Goal: Transaction & Acquisition: Purchase product/service

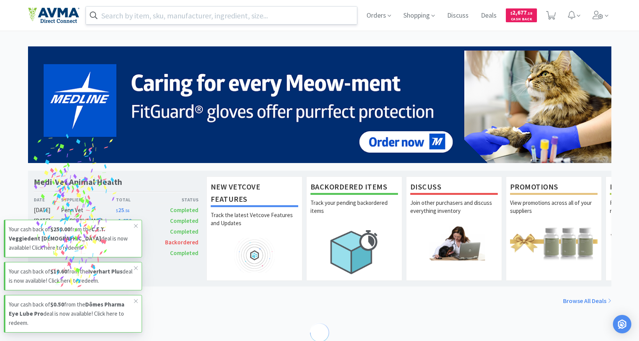
click at [195, 13] on input "text" at bounding box center [221, 16] width 271 height 18
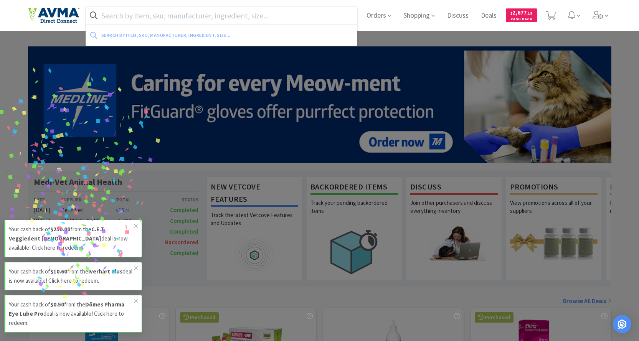
paste input "078666635"
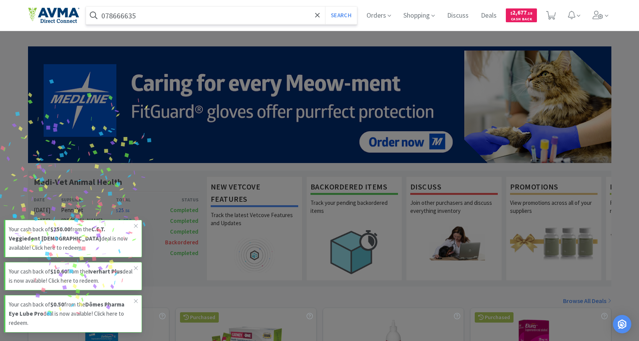
type input "078666635"
click at [325, 7] on button "Search" at bounding box center [341, 16] width 32 height 18
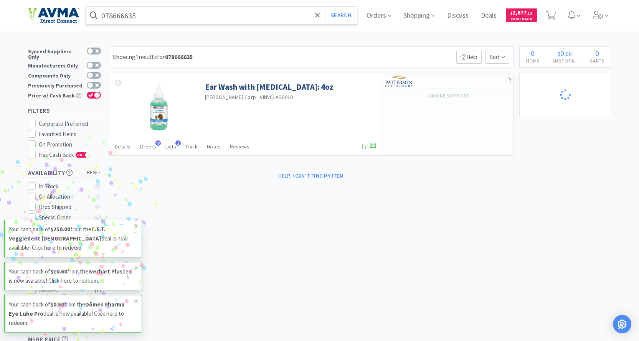
select select "1"
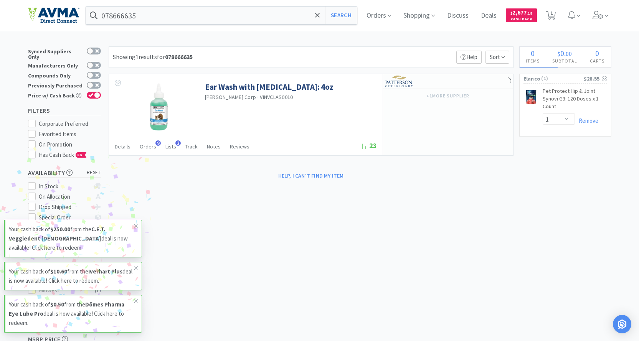
select select "10"
select select "1"
select select "3"
select select "2"
select select "1"
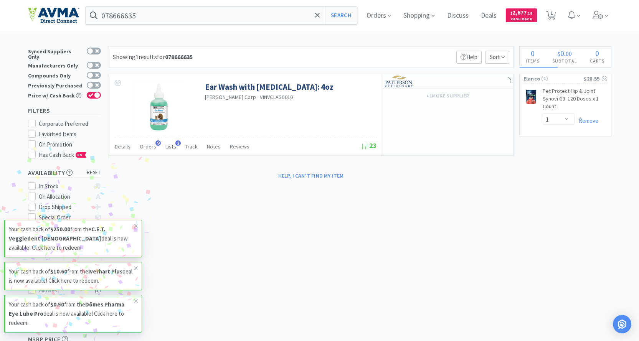
select select "1"
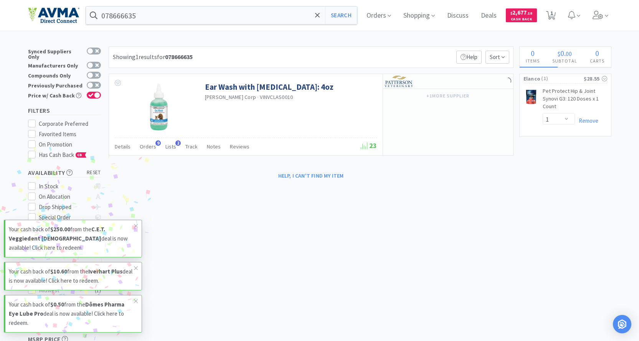
select select "1"
select select "2"
select select "3"
select select "2"
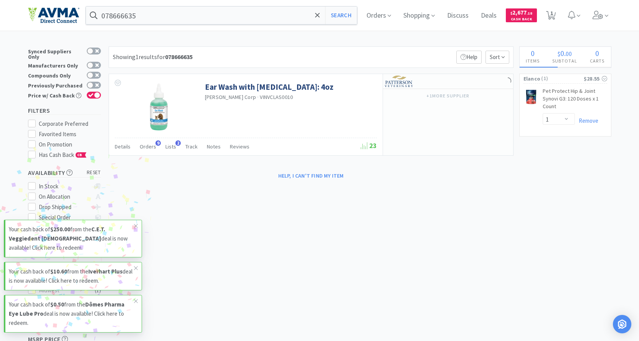
select select "12"
select select "24"
